Goal: Information Seeking & Learning: Learn about a topic

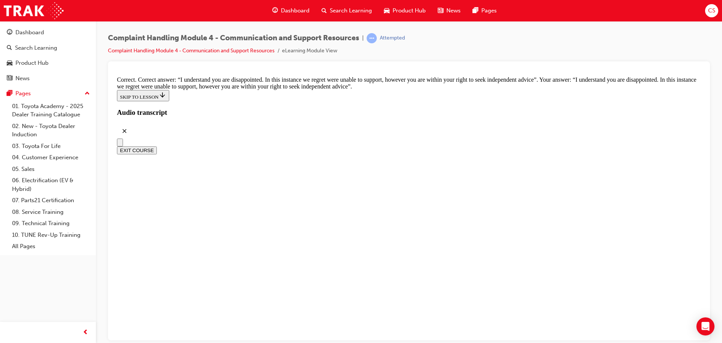
scroll to position [4890, 0]
checkbox input "true"
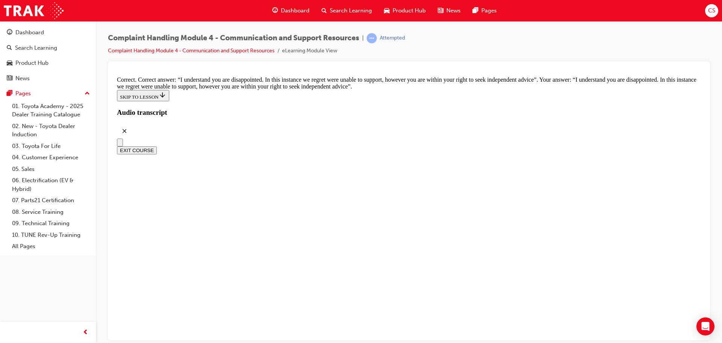
checkbox input "false"
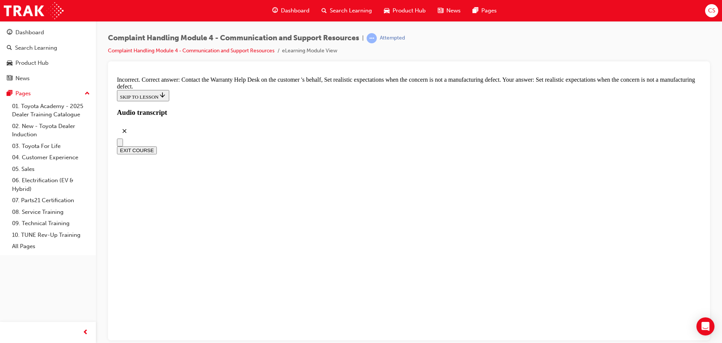
checkbox input "false"
checkbox input "true"
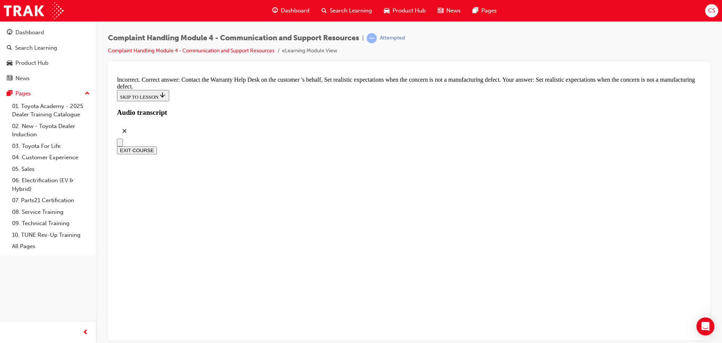
checkbox input "true"
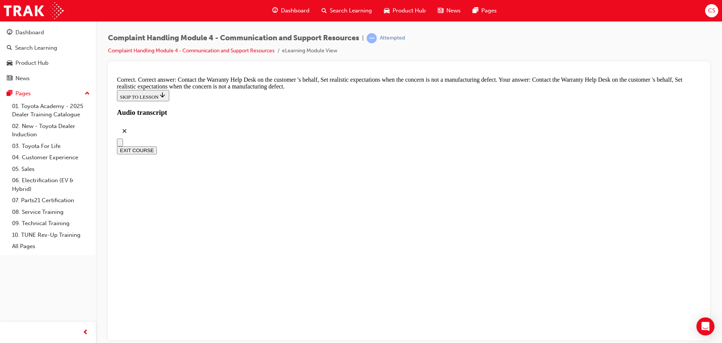
checkbox input "true"
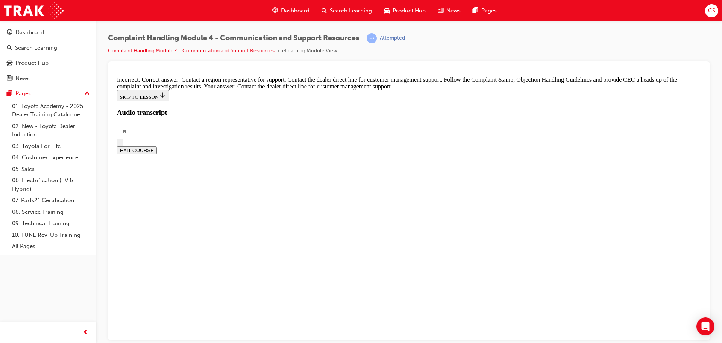
radio input "true"
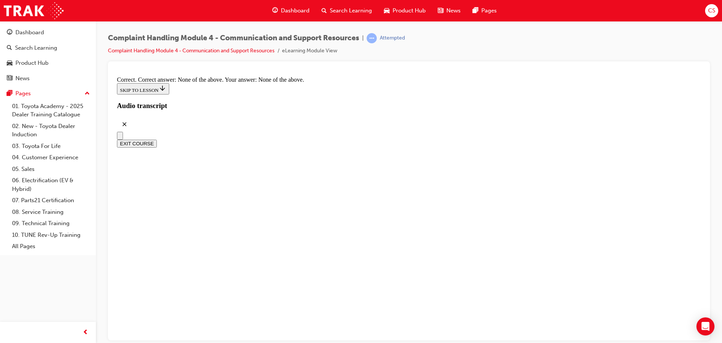
scroll to position [5688, 0]
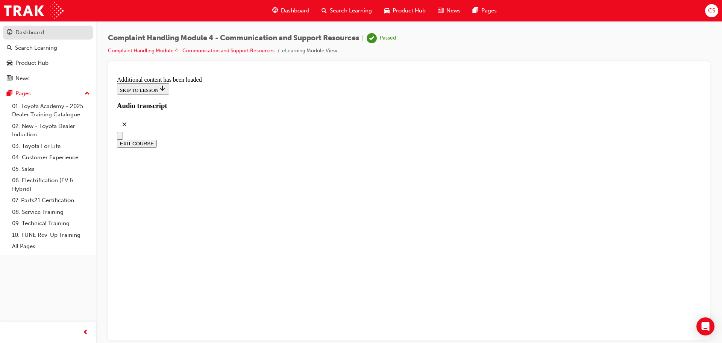
click at [40, 32] on div "Dashboard" at bounding box center [29, 32] width 29 height 9
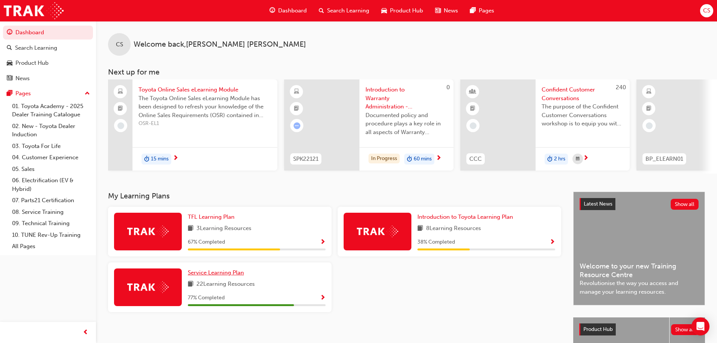
click at [195, 277] on link "Service Learning Plan" at bounding box center [217, 272] width 59 height 9
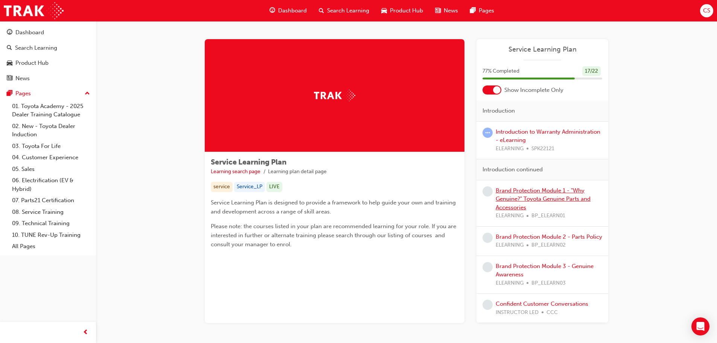
click at [513, 193] on link "Brand Protection Module 1 - "Why Genuine?" Toyota Genuine Parts and Accessories" at bounding box center [542, 199] width 95 height 24
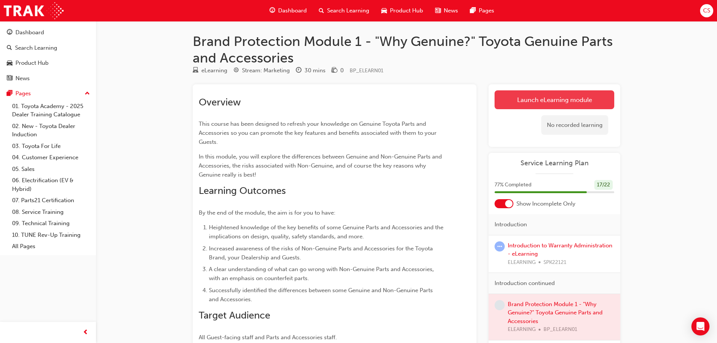
click at [515, 95] on link "Launch eLearning module" at bounding box center [554, 99] width 120 height 19
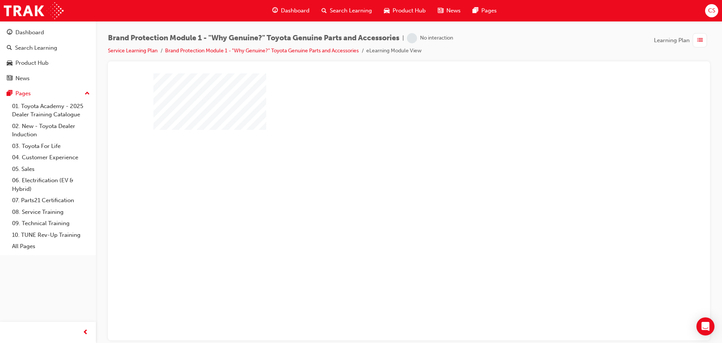
click at [387, 185] on div "play" at bounding box center [387, 185] width 0 height 0
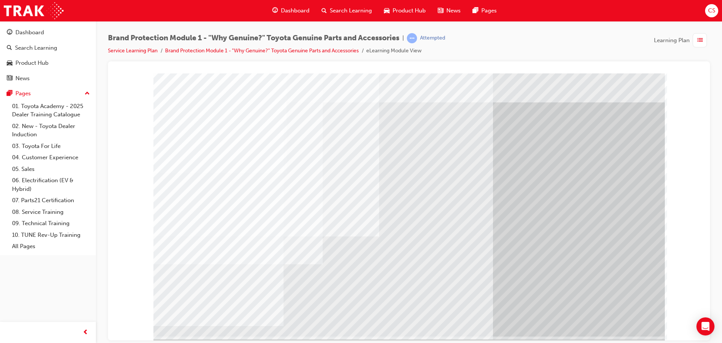
scroll to position [15, 0]
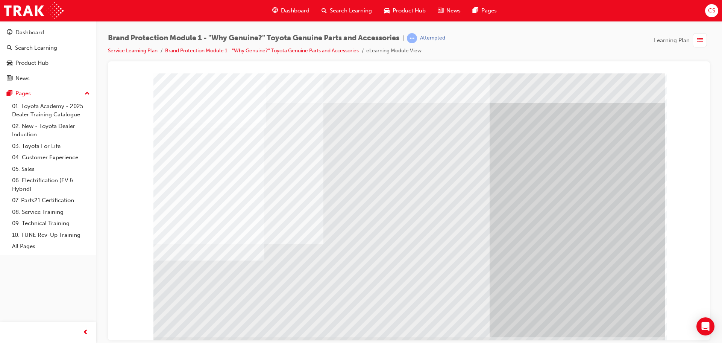
scroll to position [0, 0]
click at [419, 97] on td "Loading..." at bounding box center [409, 87] width 583 height 20
click at [596, 97] on td "Loading..." at bounding box center [409, 87] width 583 height 20
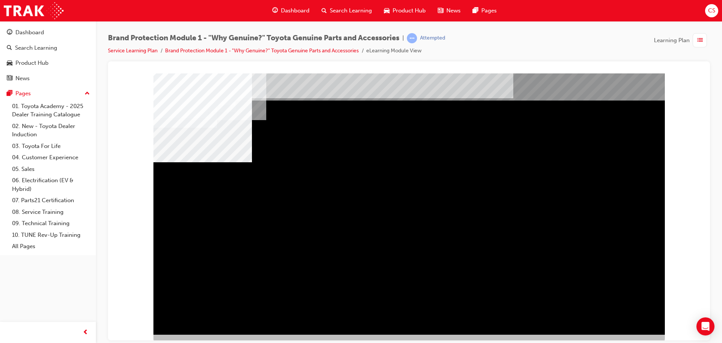
scroll to position [15, 0]
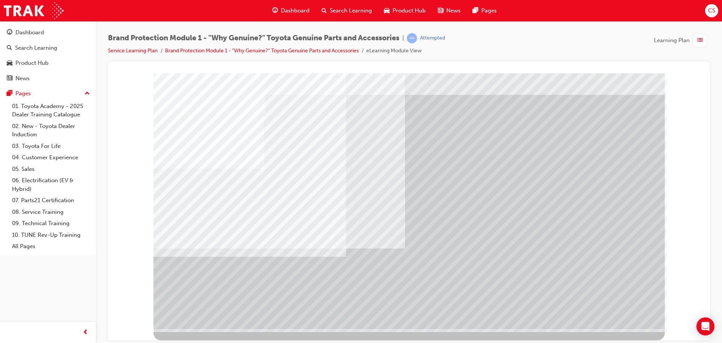
scroll to position [0, 0]
